Goal: Information Seeking & Learning: Find specific fact

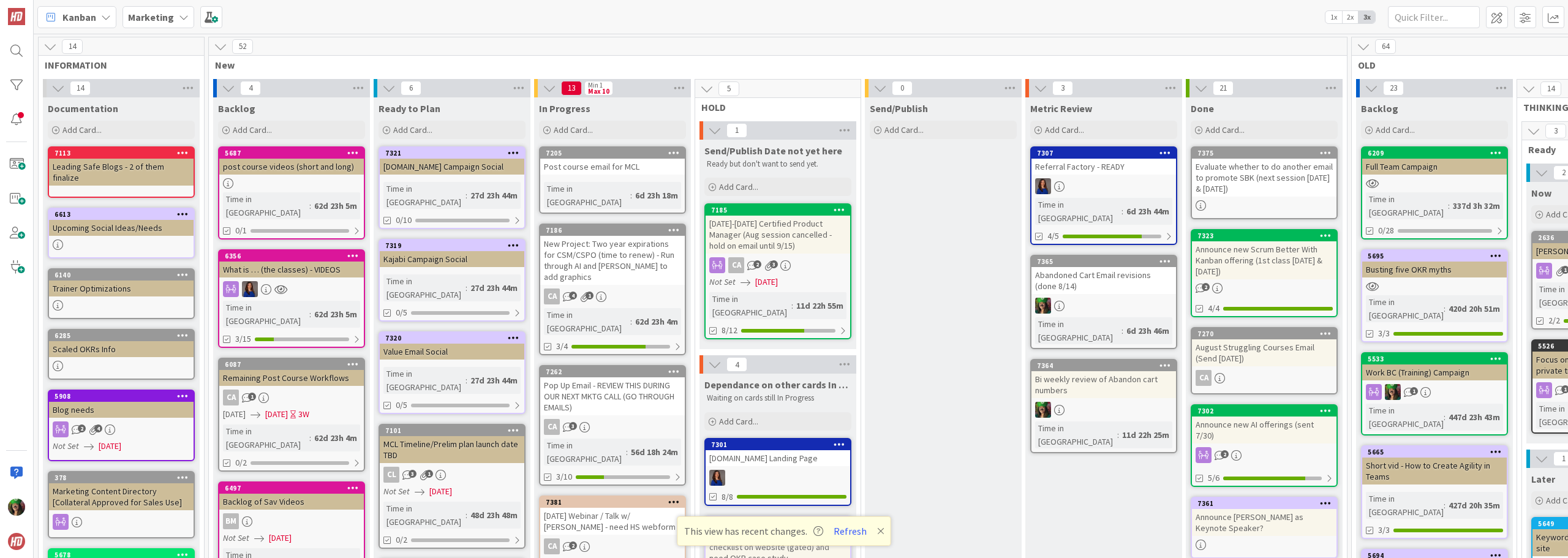
scroll to position [429, 0]
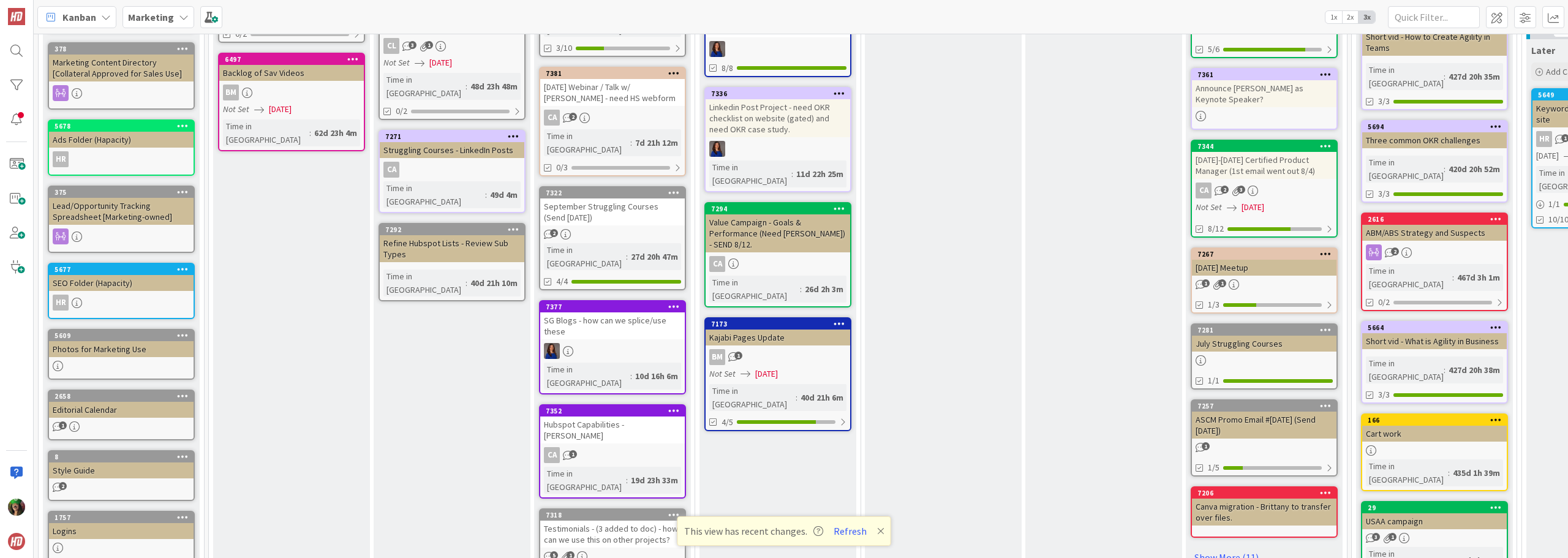
click at [143, 17] on b "Marketing" at bounding box center [151, 17] width 46 height 13
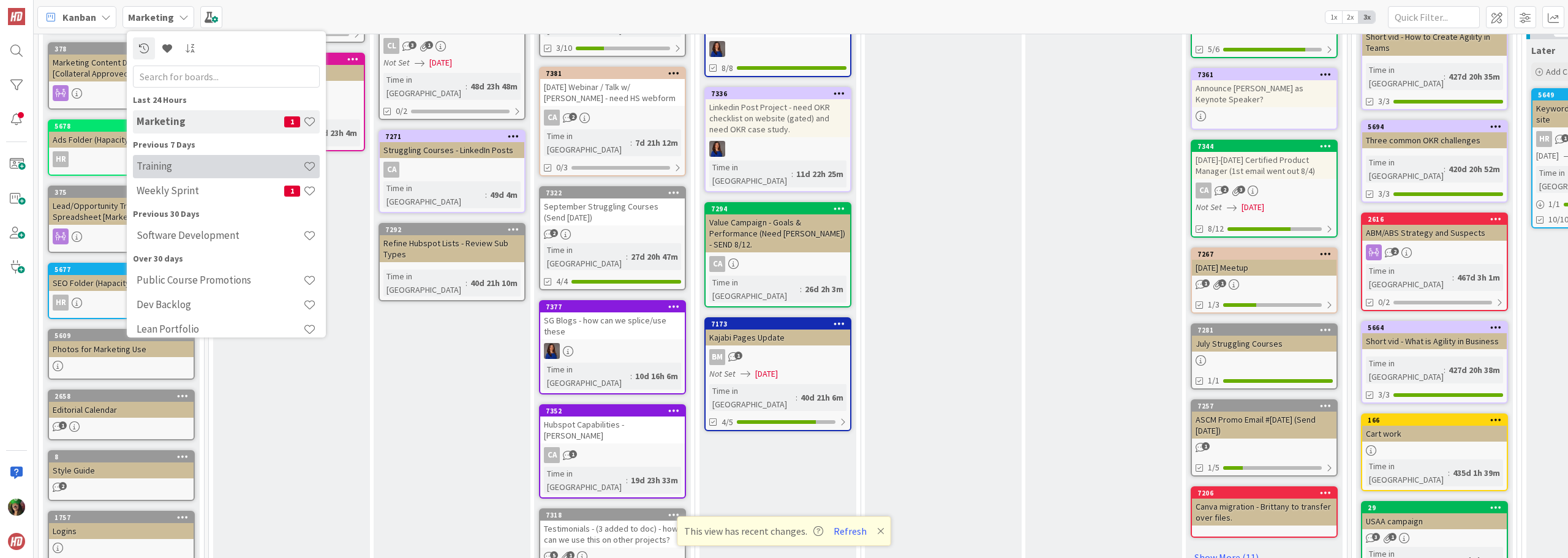
click at [179, 171] on h4 "Training" at bounding box center [220, 166] width 167 height 13
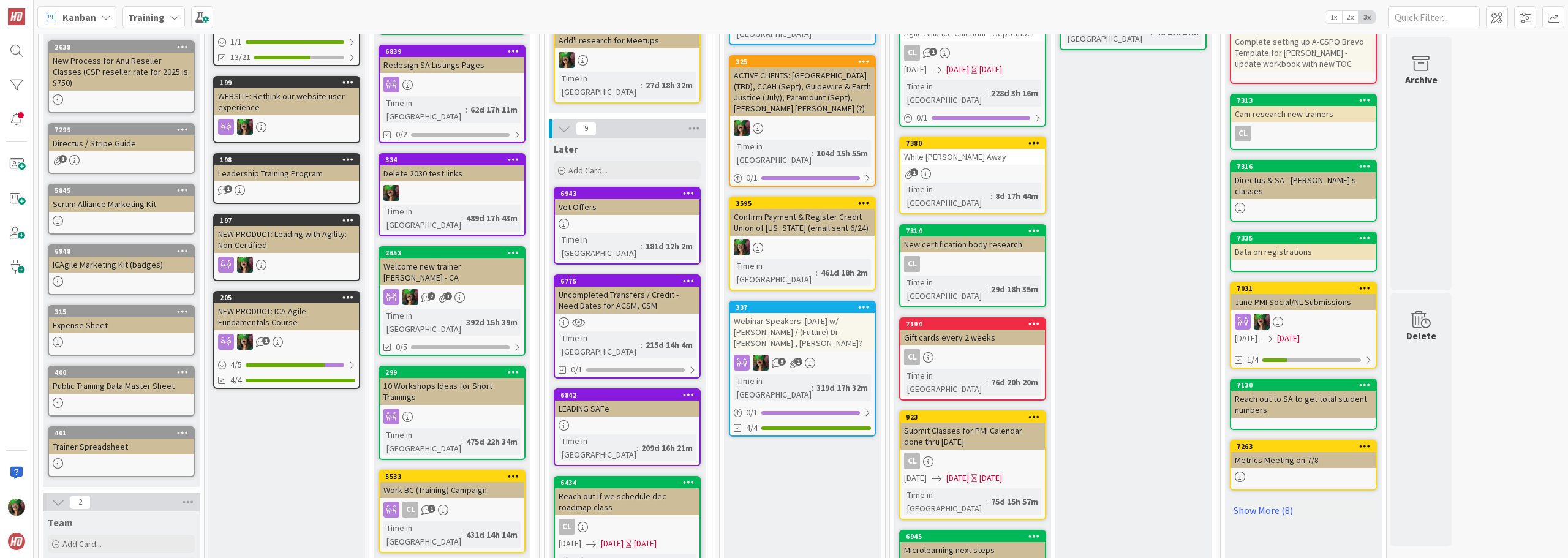
scroll to position [306, 0]
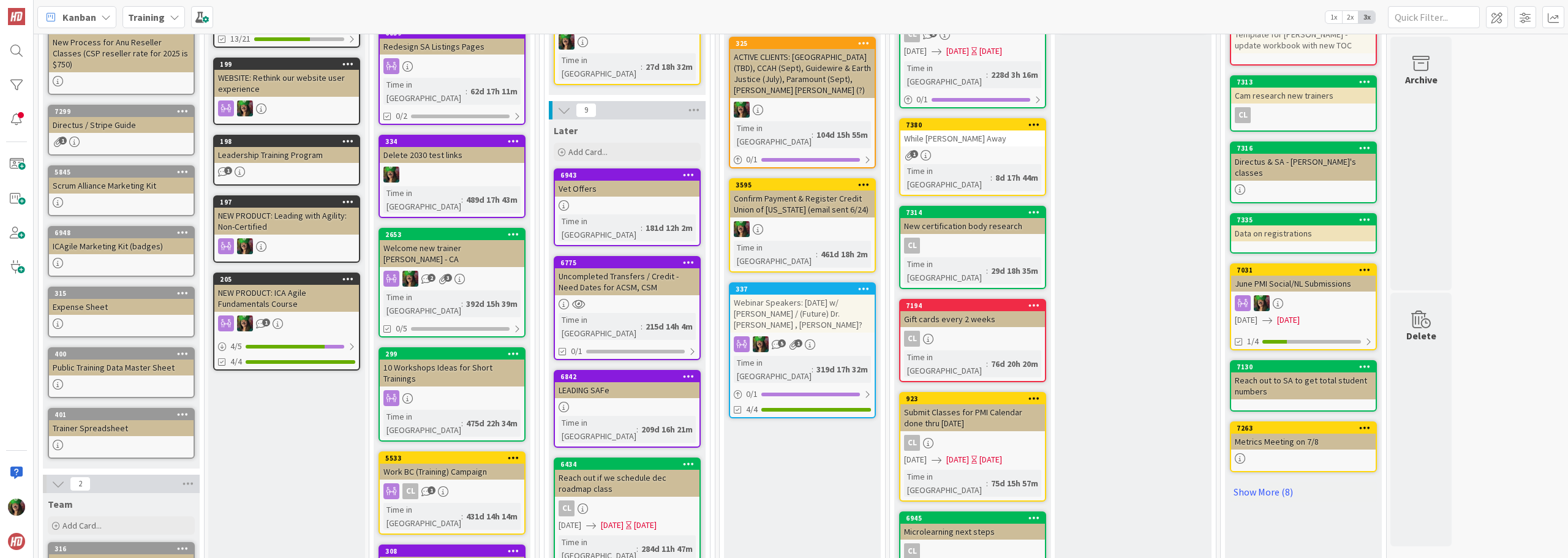
click at [968, 392] on link "923 Submit Classes for PMI Calendar done thru [DATE] CL [DATE] [DATE] [DATE] Ti…" at bounding box center [972, 446] width 147 height 110
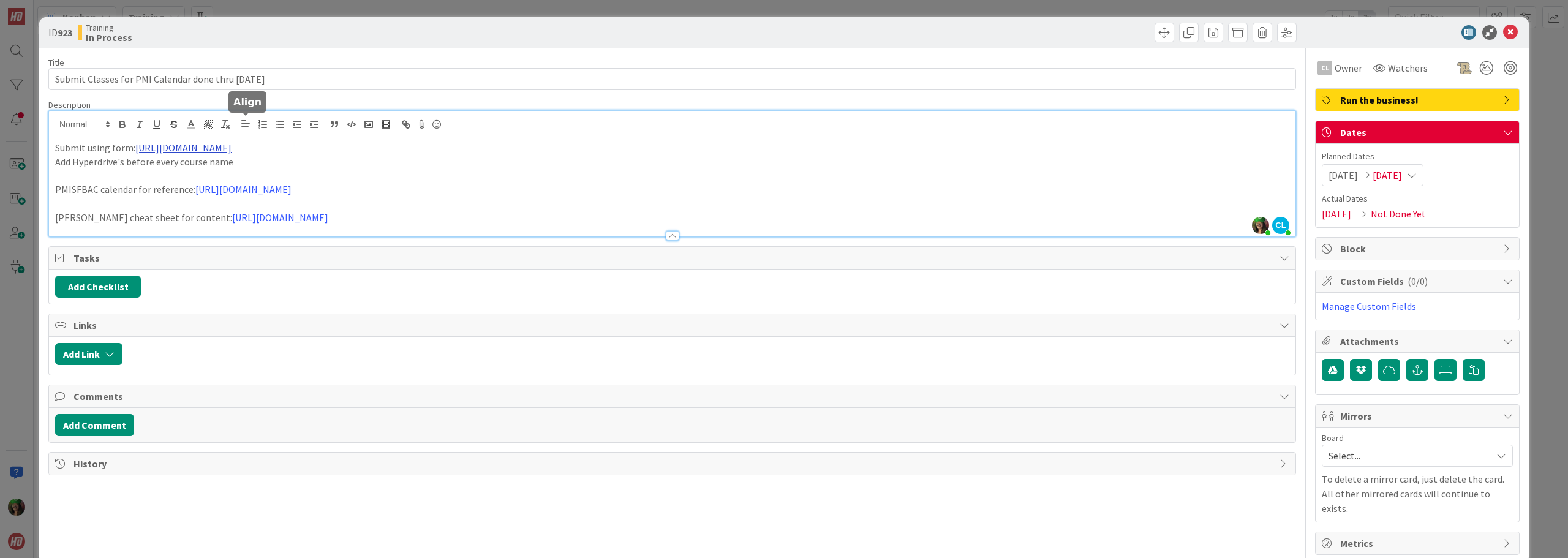
click at [251, 129] on div "[PERSON_NAME] just joined [PERSON_NAME] [PERSON_NAME] joined 5 hrs 42 m ago Sub…" at bounding box center [672, 174] width 1246 height 126
click at [260, 169] on link "[URL][DOMAIN_NAME]" at bounding box center [262, 171] width 84 height 16
click at [1504, 31] on icon at bounding box center [1510, 33] width 15 height 15
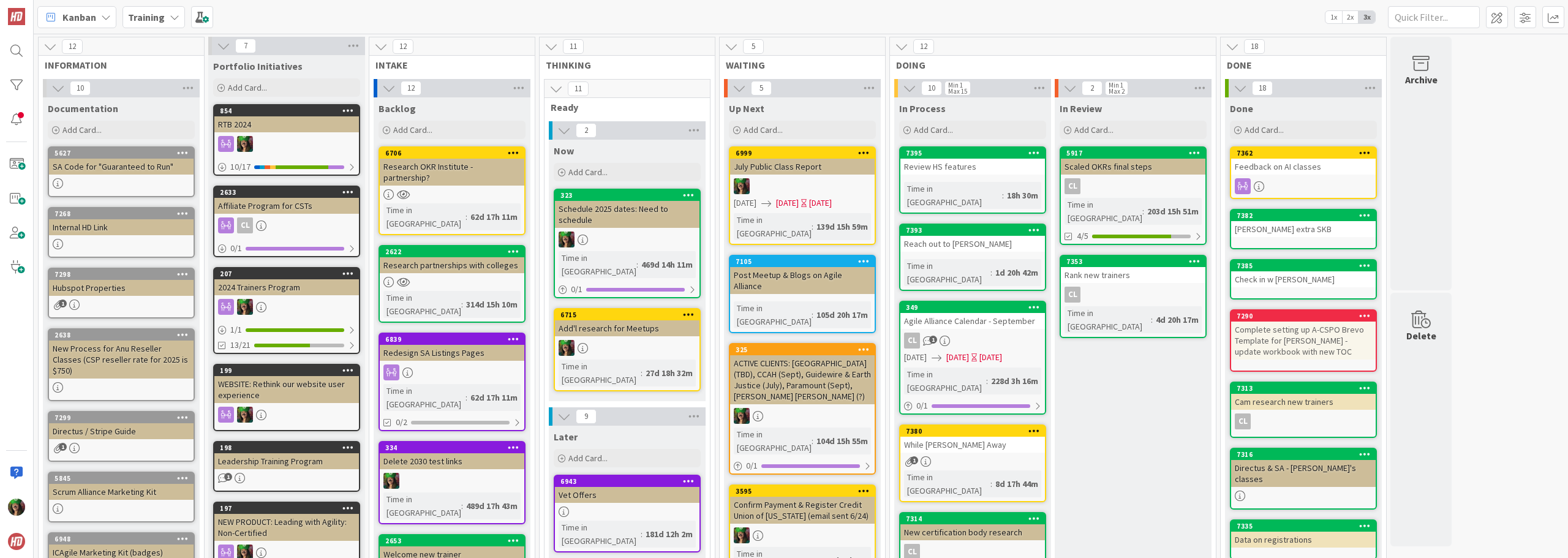
click at [115, 170] on div "SA Code for "Guaranteed to Run"" at bounding box center [121, 166] width 144 height 16
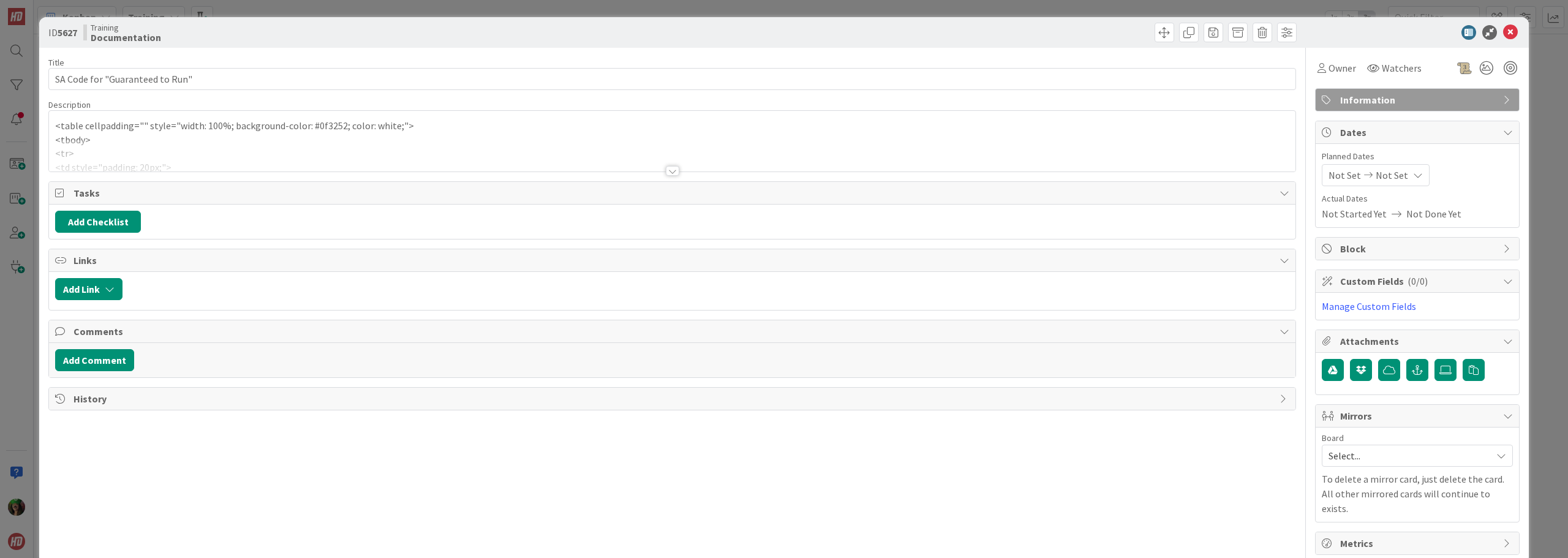
click at [179, 146] on div at bounding box center [672, 155] width 1246 height 31
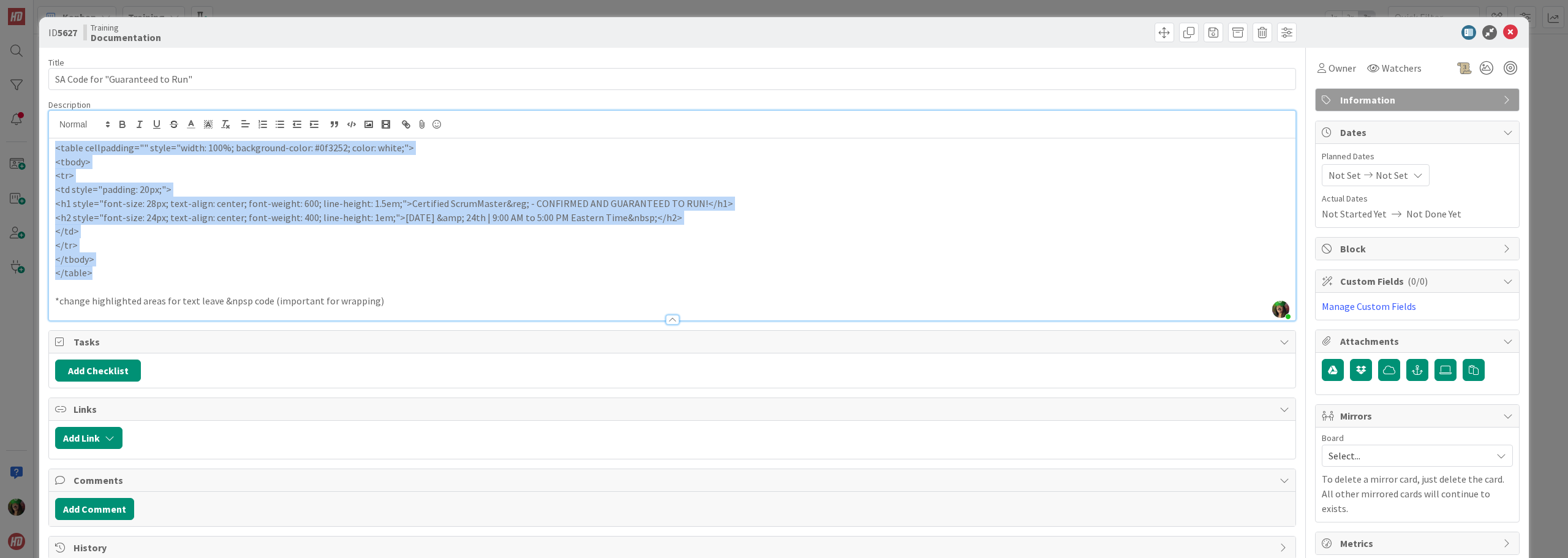
drag, startPoint x: 60, startPoint y: 151, endPoint x: 121, endPoint y: 274, distance: 137.3
click at [121, 274] on div "<table cellpadding="" style="width: 100%; background-color: #0f3252; color: whi…" at bounding box center [672, 229] width 1246 height 182
copy div "<table cellpadding="" style="width: 100%; background-color: #0f3252; color: whi…"
